Goal: Task Accomplishment & Management: Manage account settings

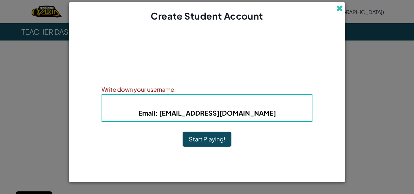
click at [340, 8] on span at bounding box center [340, 8] width 7 height 7
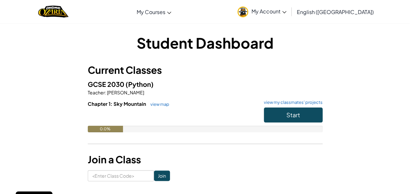
click at [289, 14] on link "My Account" at bounding box center [261, 11] width 55 height 21
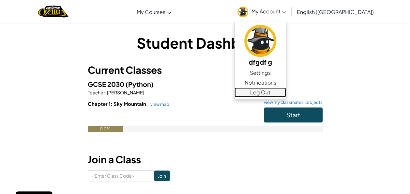
click at [286, 93] on link "Log Out" at bounding box center [259, 92] width 51 height 10
